Goal: Find specific page/section: Find specific page/section

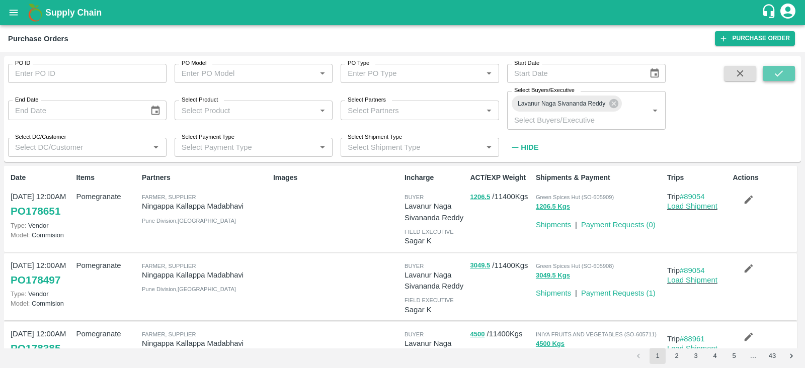
click at [775, 77] on icon "submit" at bounding box center [778, 73] width 11 height 11
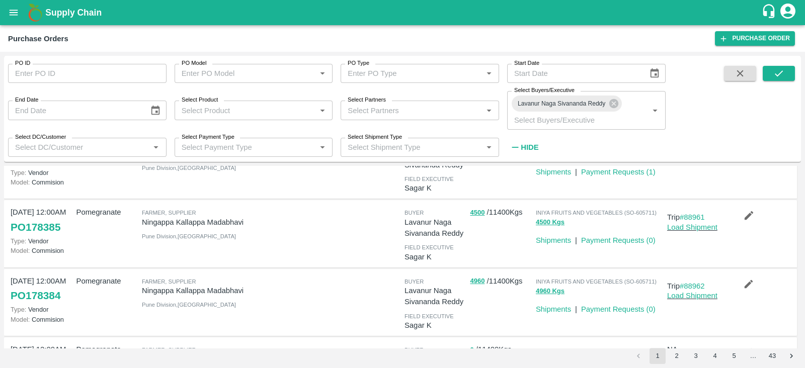
scroll to position [530, 0]
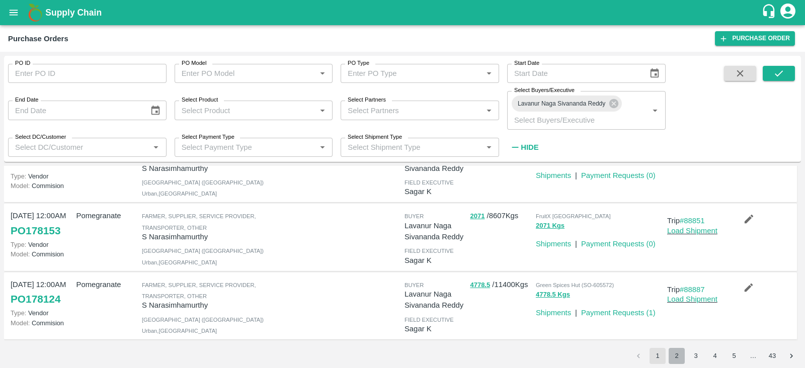
click at [680, 356] on button "2" at bounding box center [677, 356] width 16 height 16
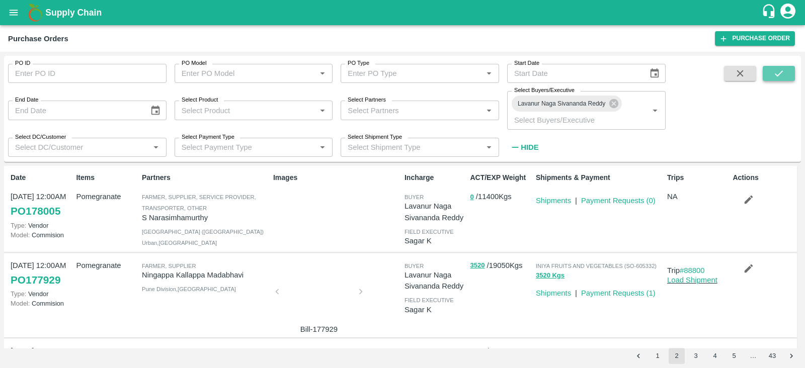
click at [777, 73] on icon "submit" at bounding box center [778, 73] width 11 height 11
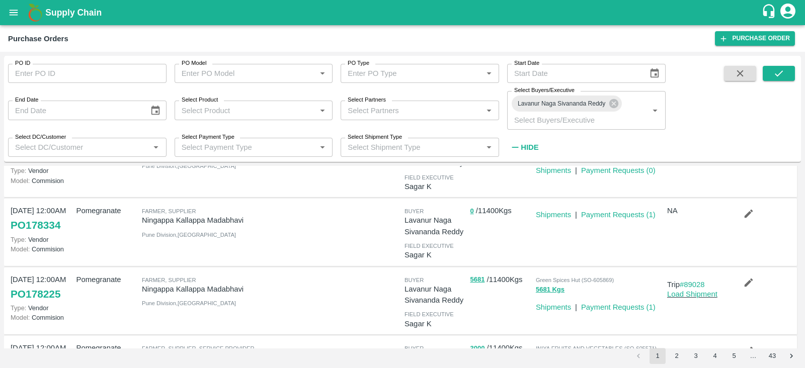
scroll to position [327, 0]
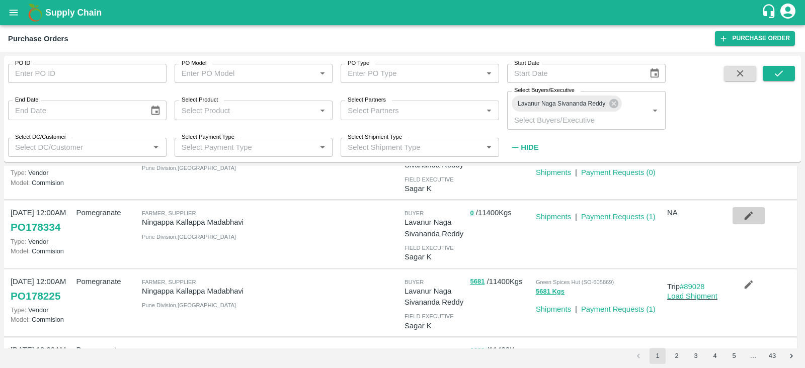
click at [743, 217] on icon "button" at bounding box center [748, 215] width 11 height 11
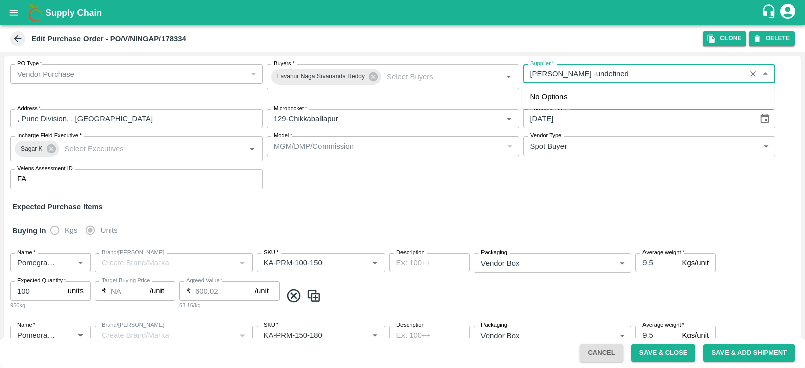
click at [676, 75] on input "Supplier   *" at bounding box center [634, 73] width 217 height 13
click at [13, 11] on icon "open drawer" at bounding box center [13, 12] width 11 height 11
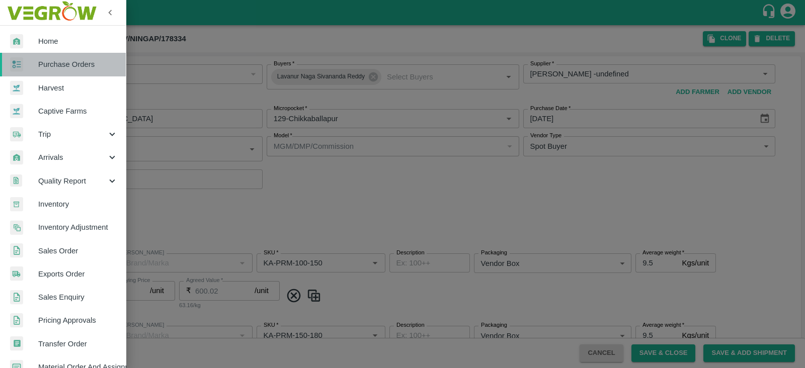
click at [73, 68] on span "Purchase Orders" at bounding box center [77, 64] width 79 height 11
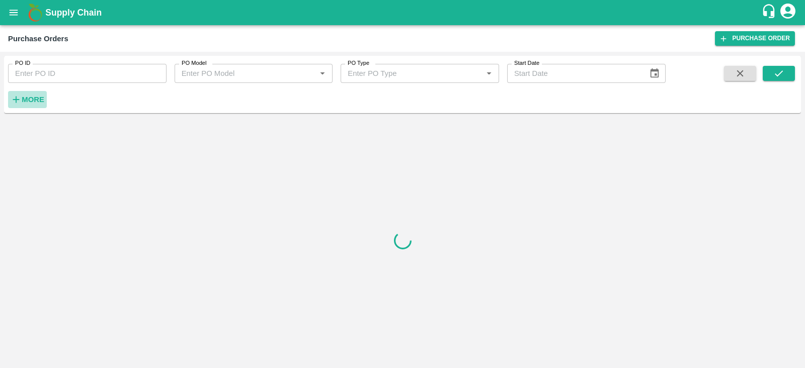
click at [41, 99] on strong "More" at bounding box center [33, 100] width 23 height 8
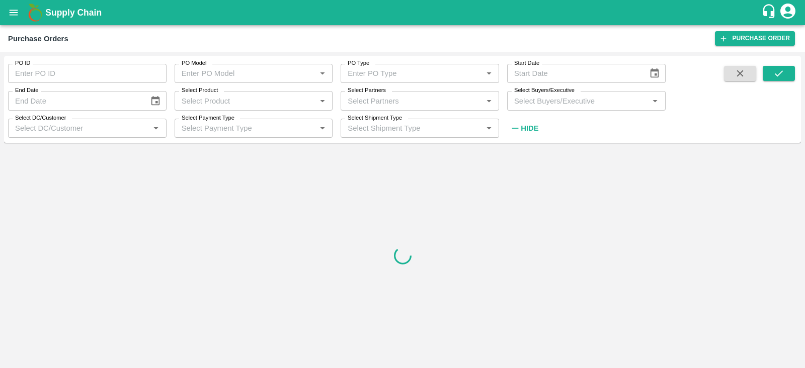
click at [567, 107] on input "Select Buyers/Executive" at bounding box center [578, 100] width 136 height 13
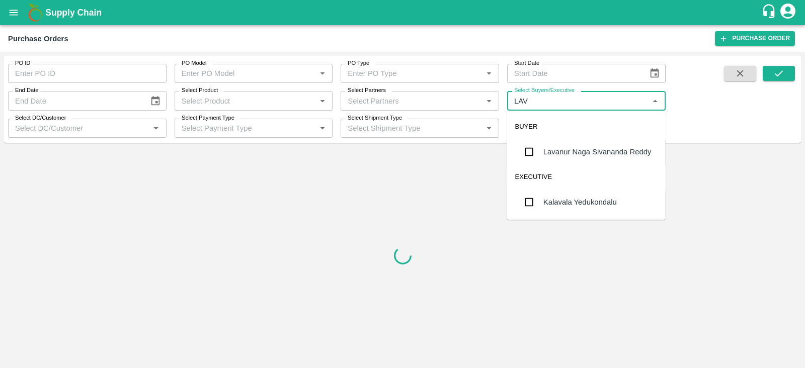
type input "LAVA"
click at [553, 154] on div "Lavanur Naga Sivananda Reddy" at bounding box center [597, 151] width 108 height 11
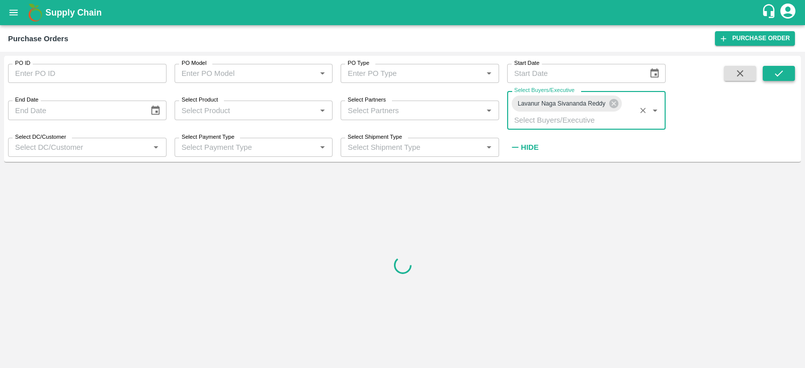
click at [775, 76] on icon "submit" at bounding box center [778, 73] width 11 height 11
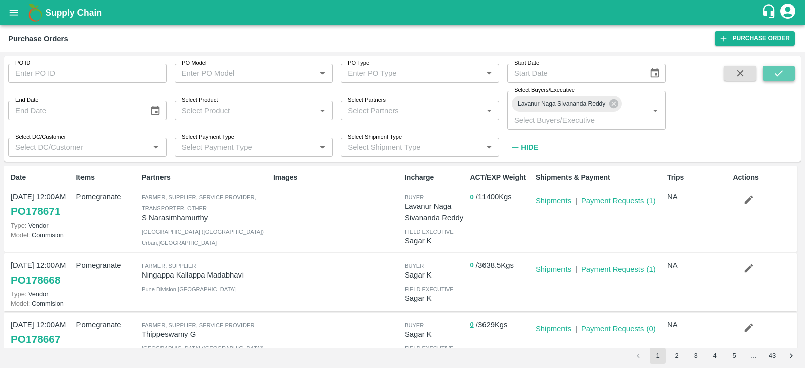
click at [782, 73] on icon "submit" at bounding box center [778, 73] width 11 height 11
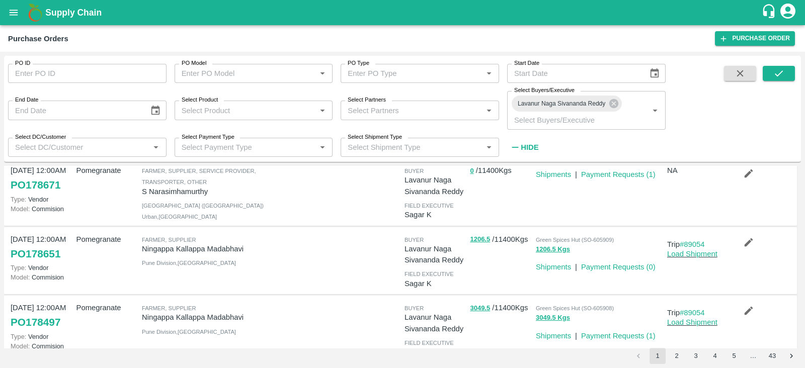
scroll to position [26, 0]
